Goal: Check status: Check status

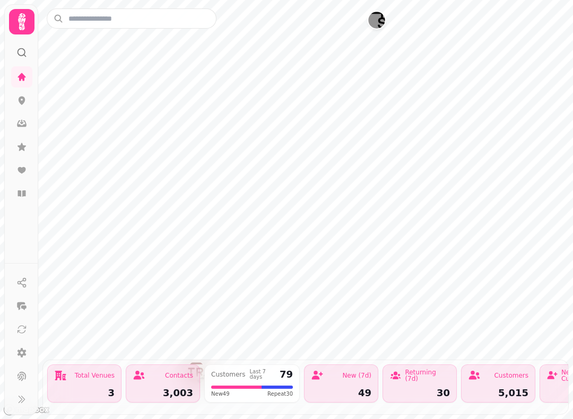
click at [25, 76] on icon at bounding box center [21, 77] width 11 height 11
click at [25, 73] on icon at bounding box center [21, 77] width 11 height 11
click at [21, 403] on button at bounding box center [21, 399] width 21 height 21
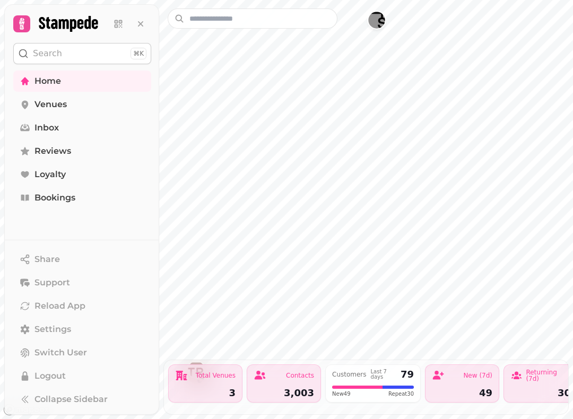
click at [93, 201] on link "Bookings" at bounding box center [82, 197] width 138 height 21
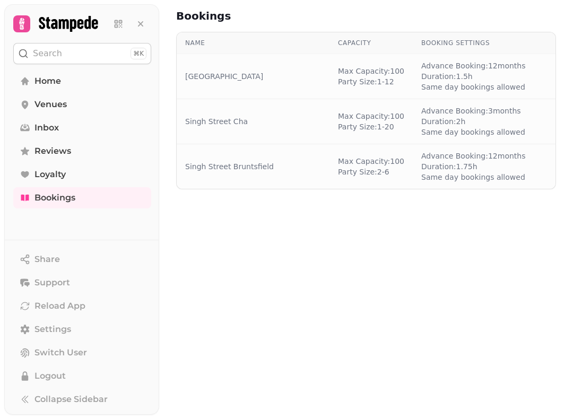
click at [96, 196] on link "Bookings" at bounding box center [82, 197] width 138 height 21
click at [108, 189] on link "Bookings" at bounding box center [82, 197] width 138 height 21
click at [138, 26] on icon at bounding box center [140, 23] width 5 height 5
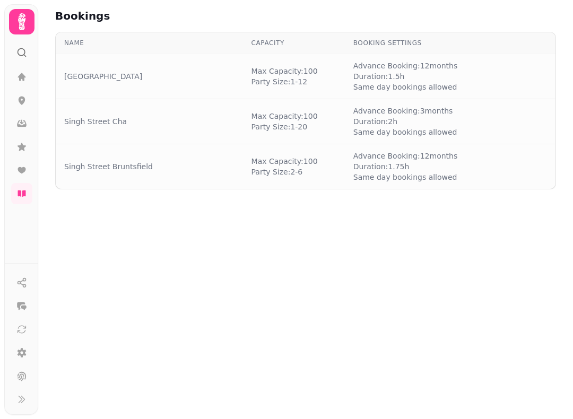
click at [20, 405] on icon at bounding box center [21, 399] width 11 height 11
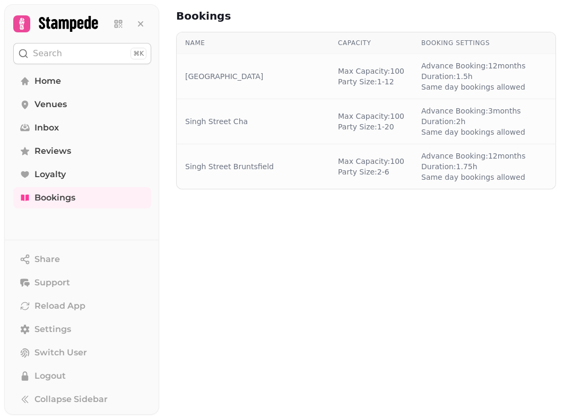
click at [140, 19] on icon at bounding box center [140, 24] width 11 height 11
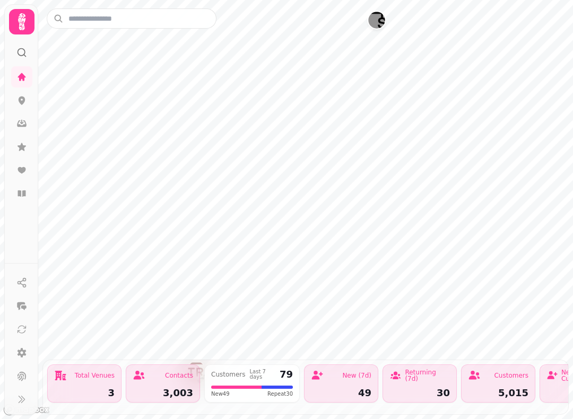
click at [23, 194] on icon at bounding box center [21, 193] width 8 height 6
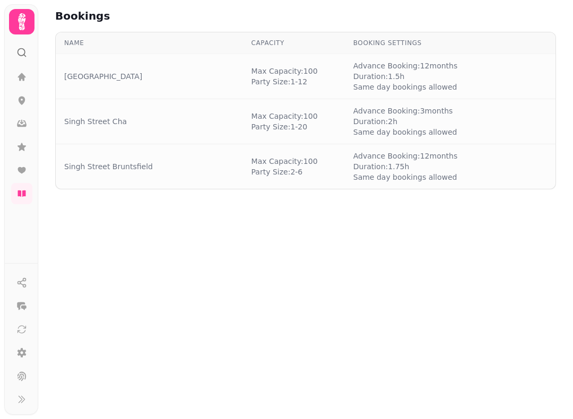
click at [21, 399] on button at bounding box center [21, 399] width 21 height 21
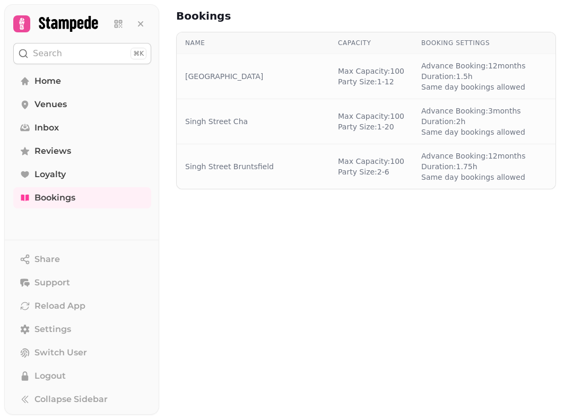
click at [70, 198] on span "Bookings" at bounding box center [54, 197] width 41 height 13
click at [69, 198] on span "Bookings" at bounding box center [54, 197] width 41 height 13
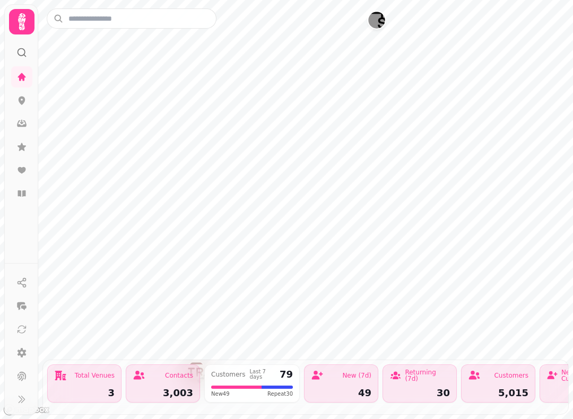
click at [18, 91] on link at bounding box center [21, 100] width 21 height 21
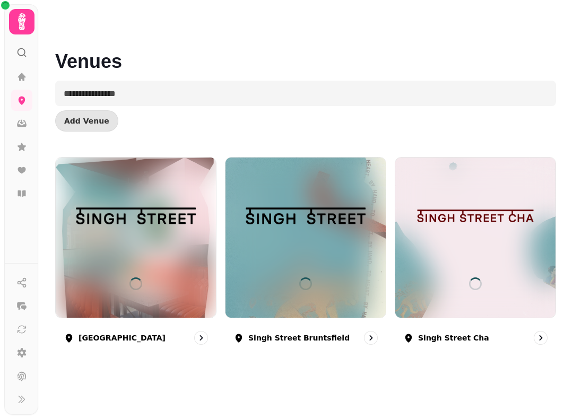
click at [336, 223] on img at bounding box center [305, 216] width 120 height 68
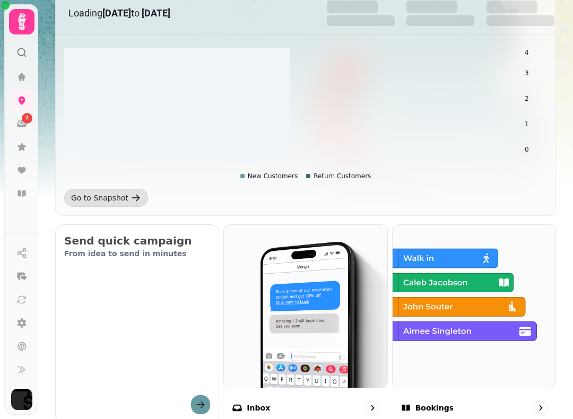
scroll to position [167, 0]
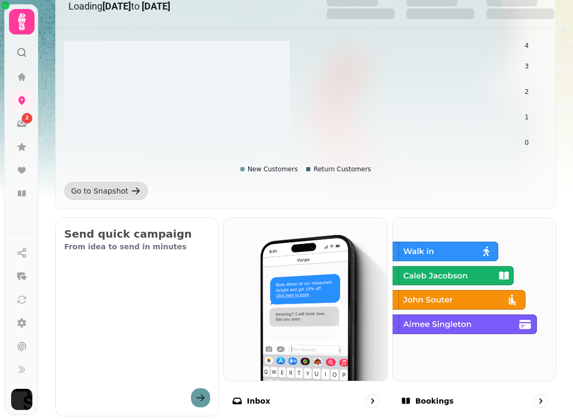
click at [462, 295] on img at bounding box center [473, 299] width 163 height 163
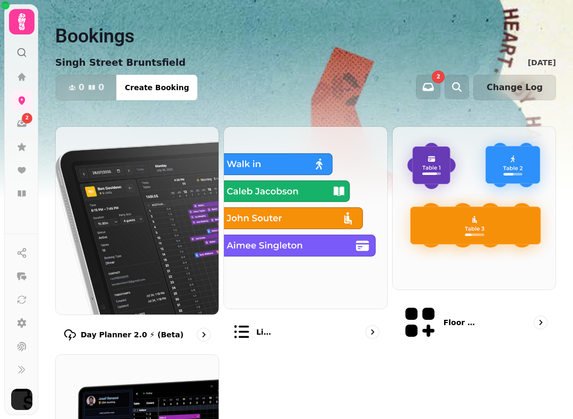
click at [289, 198] on img at bounding box center [305, 218] width 163 height 182
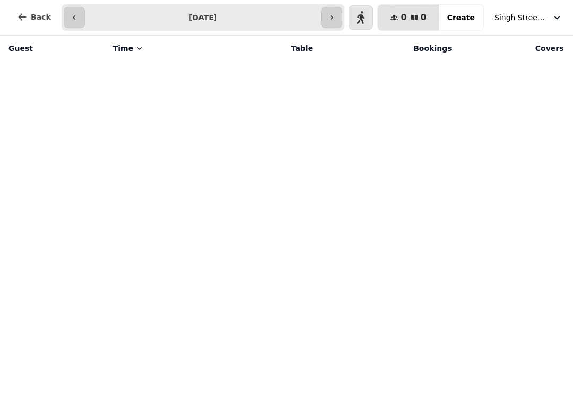
click at [64, 8] on button "button" at bounding box center [74, 17] width 21 height 21
click at [355, 14] on button "button" at bounding box center [359, 17] width 21 height 21
click at [64, 12] on button "button" at bounding box center [74, 17] width 21 height 21
click at [69, 11] on button "button" at bounding box center [74, 17] width 21 height 21
click at [537, 17] on span "Singh Street Bruntsfield" at bounding box center [520, 17] width 53 height 11
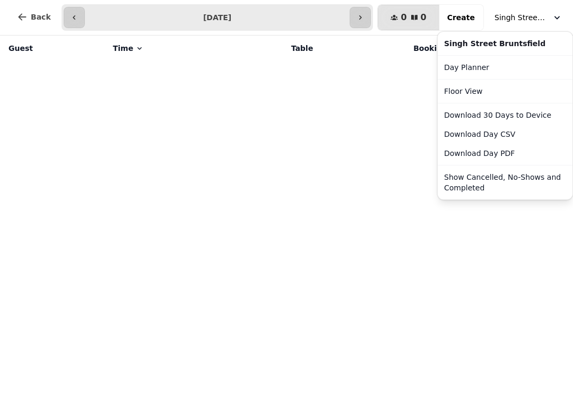
click at [493, 182] on button "Show Cancelled, No-Shows and Completed" at bounding box center [505, 183] width 130 height 30
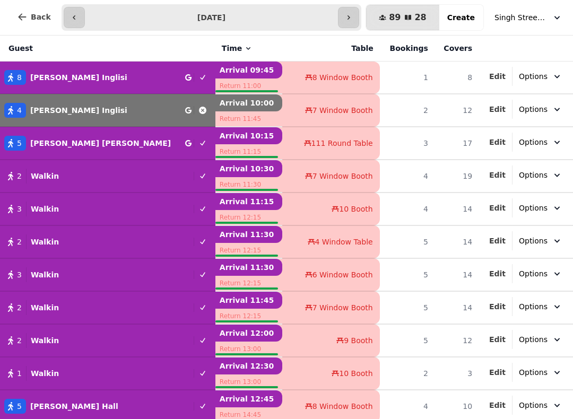
click at [344, 8] on button "button" at bounding box center [348, 17] width 21 height 21
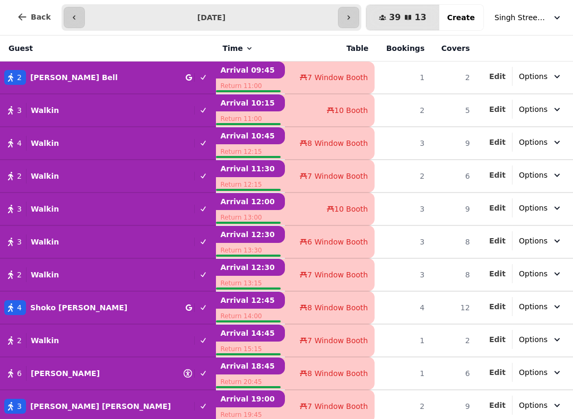
click at [356, 7] on button "button" at bounding box center [348, 17] width 21 height 21
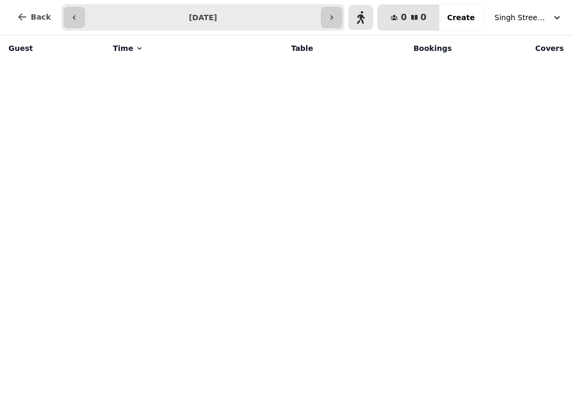
scroll to position [-1, 0]
click at [334, 10] on button "button" at bounding box center [331, 17] width 21 height 21
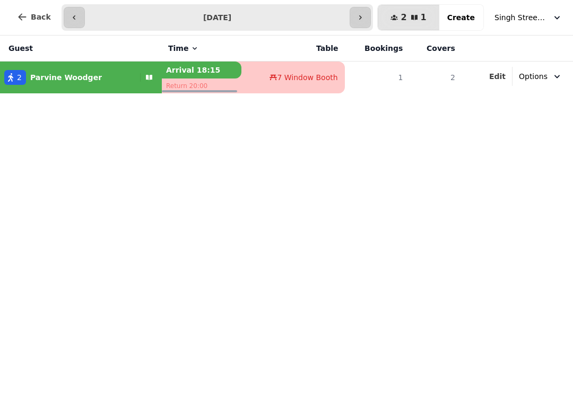
click at [71, 11] on button "button" at bounding box center [74, 17] width 21 height 21
type input "**********"
